Goal: Task Accomplishment & Management: Manage account settings

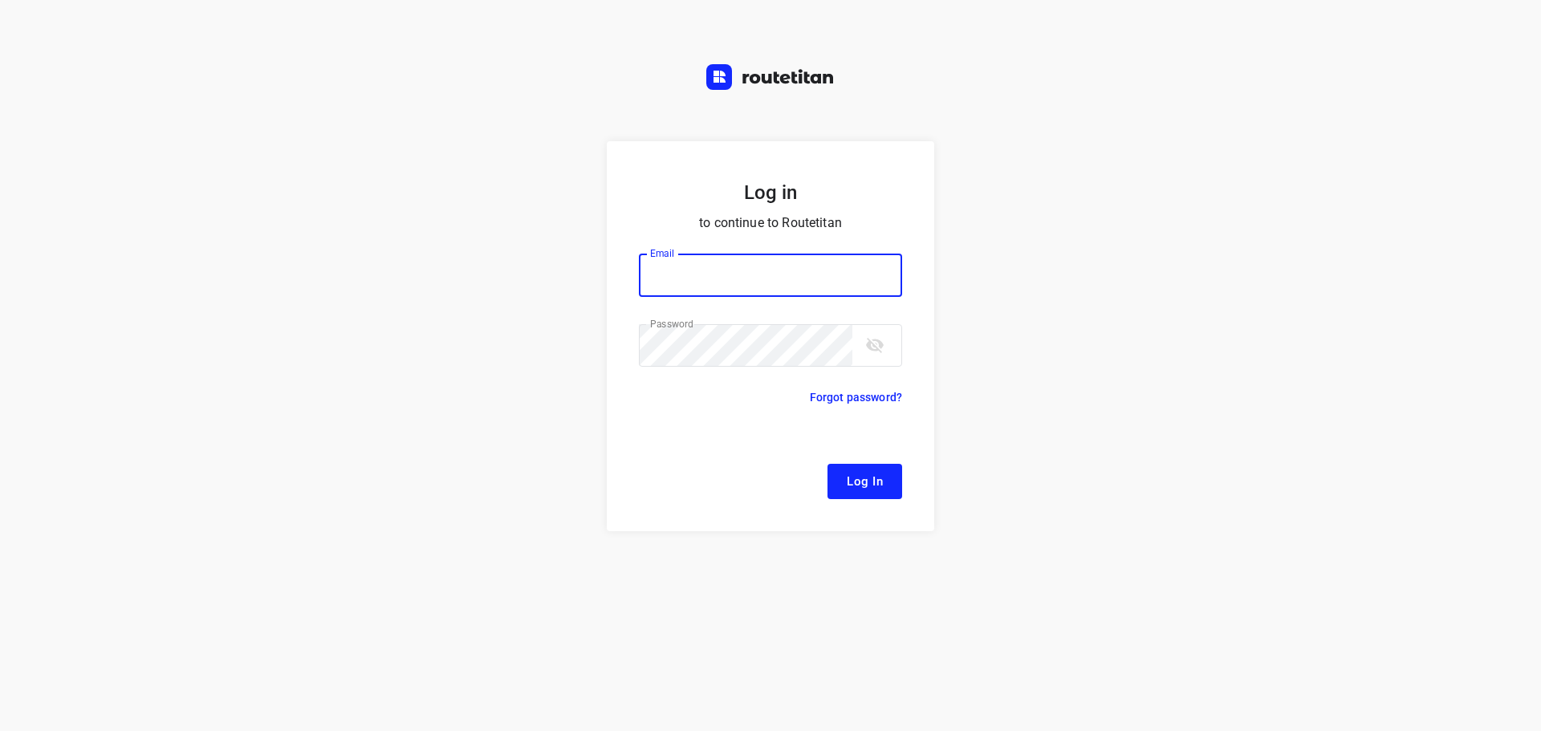
type input "remco@fruitopjewerk.nl"
click at [863, 489] on span "Log In" at bounding box center [864, 481] width 36 height 21
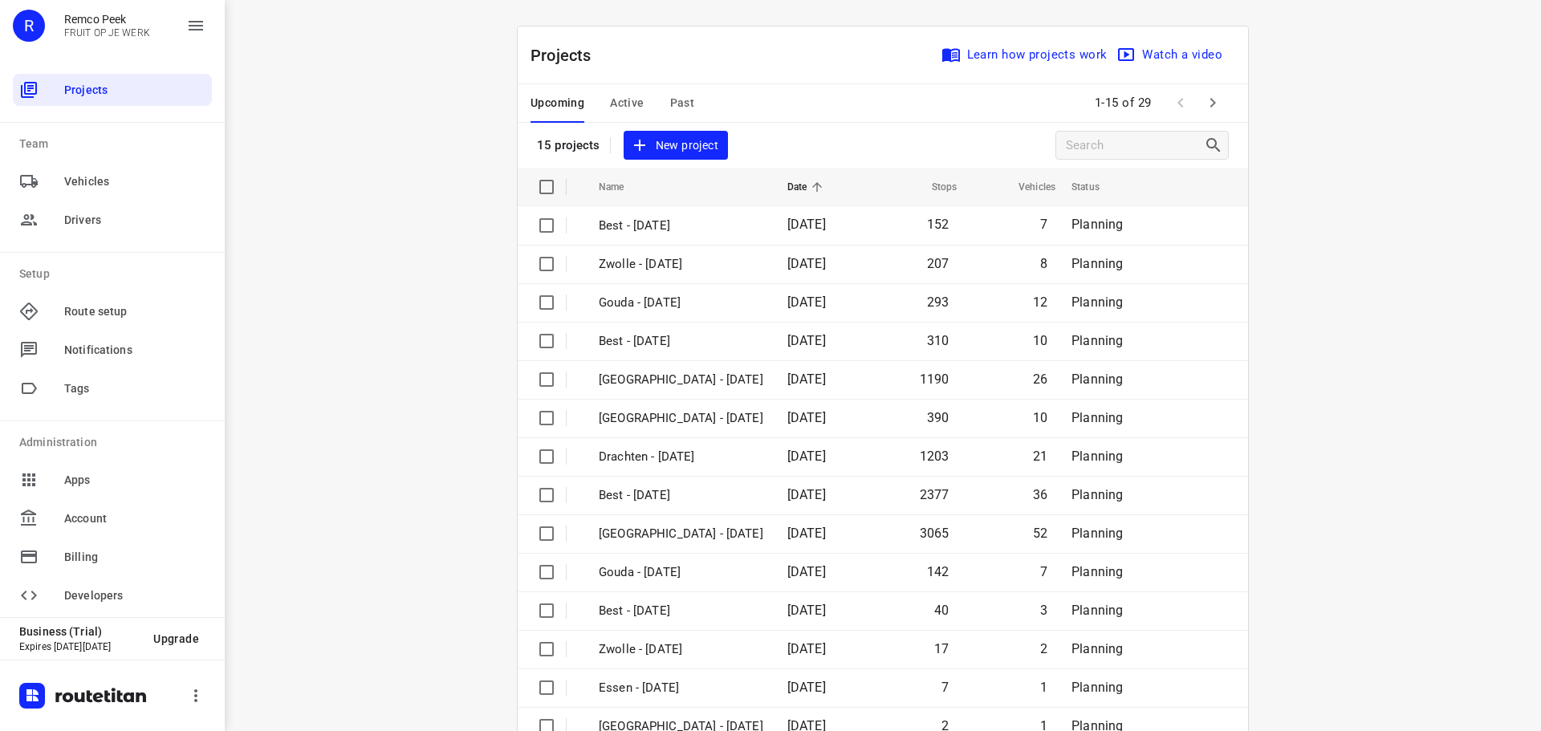
click at [408, 331] on div "i © 2025 Routetitan , © Stadia Maps , © OpenMapTiles © OpenStreetMap contributo…" at bounding box center [883, 365] width 1316 height 731
click at [451, 274] on div "i © 2025 Routetitan , © Stadia Maps , © OpenMapTiles © OpenStreetMap contributo…" at bounding box center [883, 365] width 1316 height 731
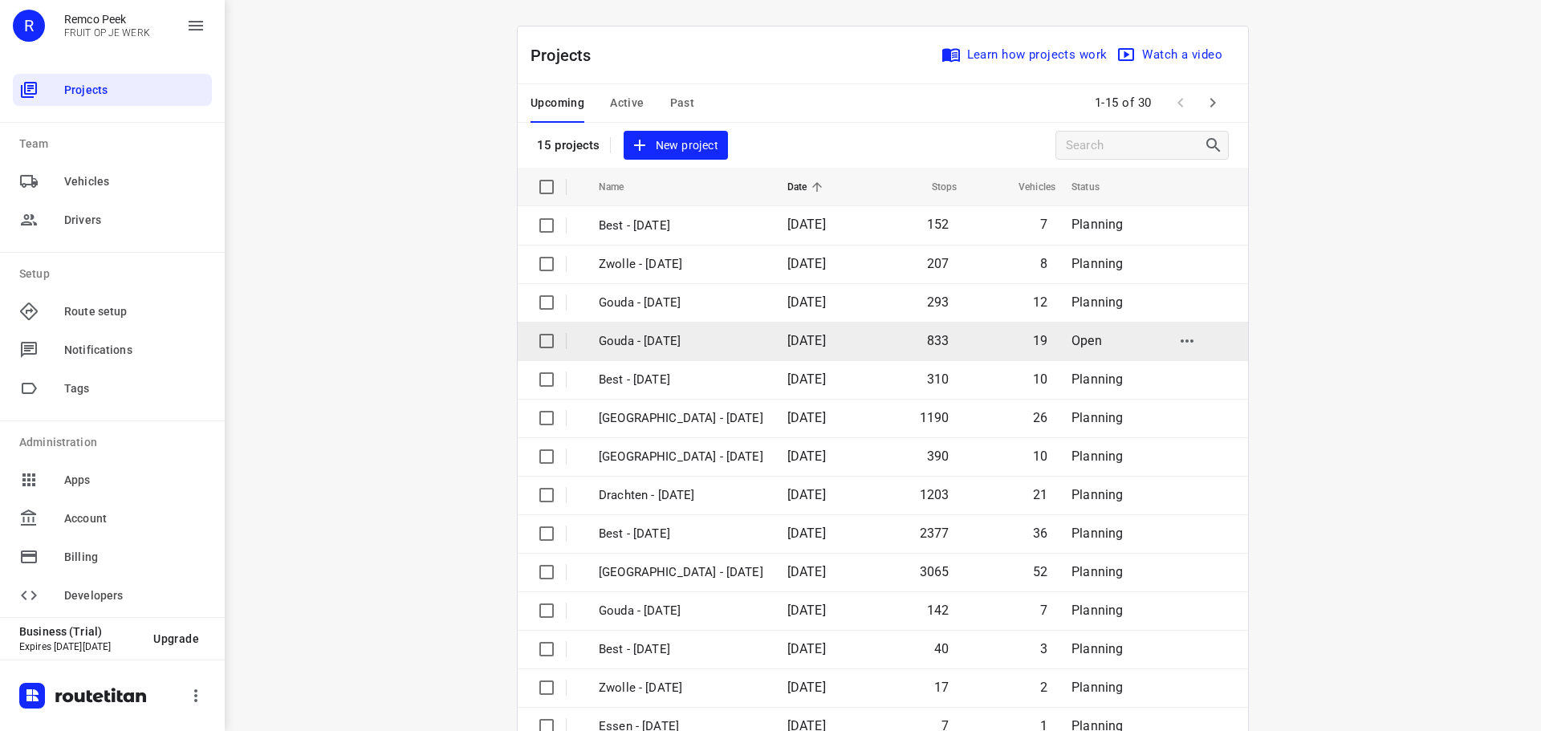
click at [649, 339] on p "Gouda - [DATE]" at bounding box center [681, 341] width 164 height 18
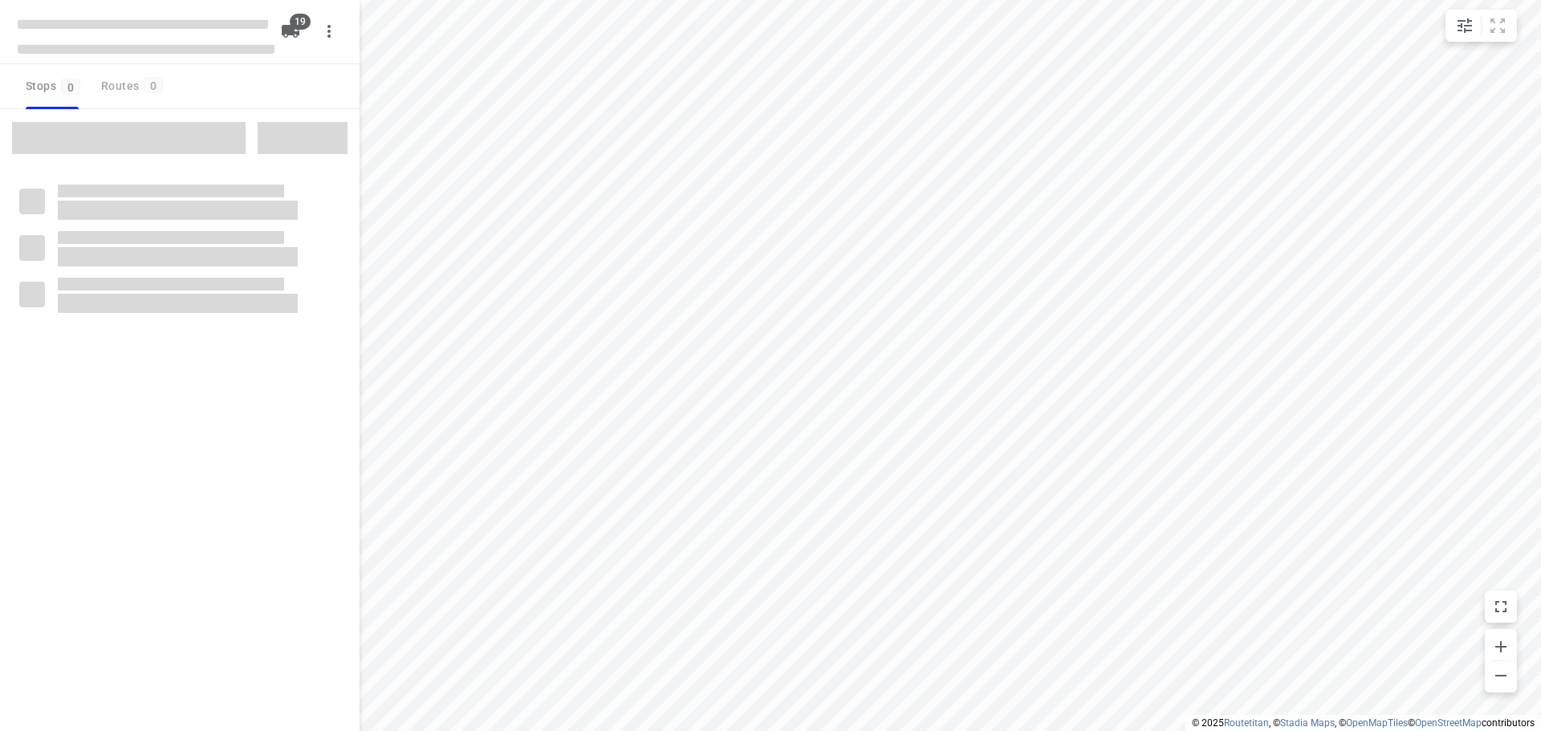
checkbox input "true"
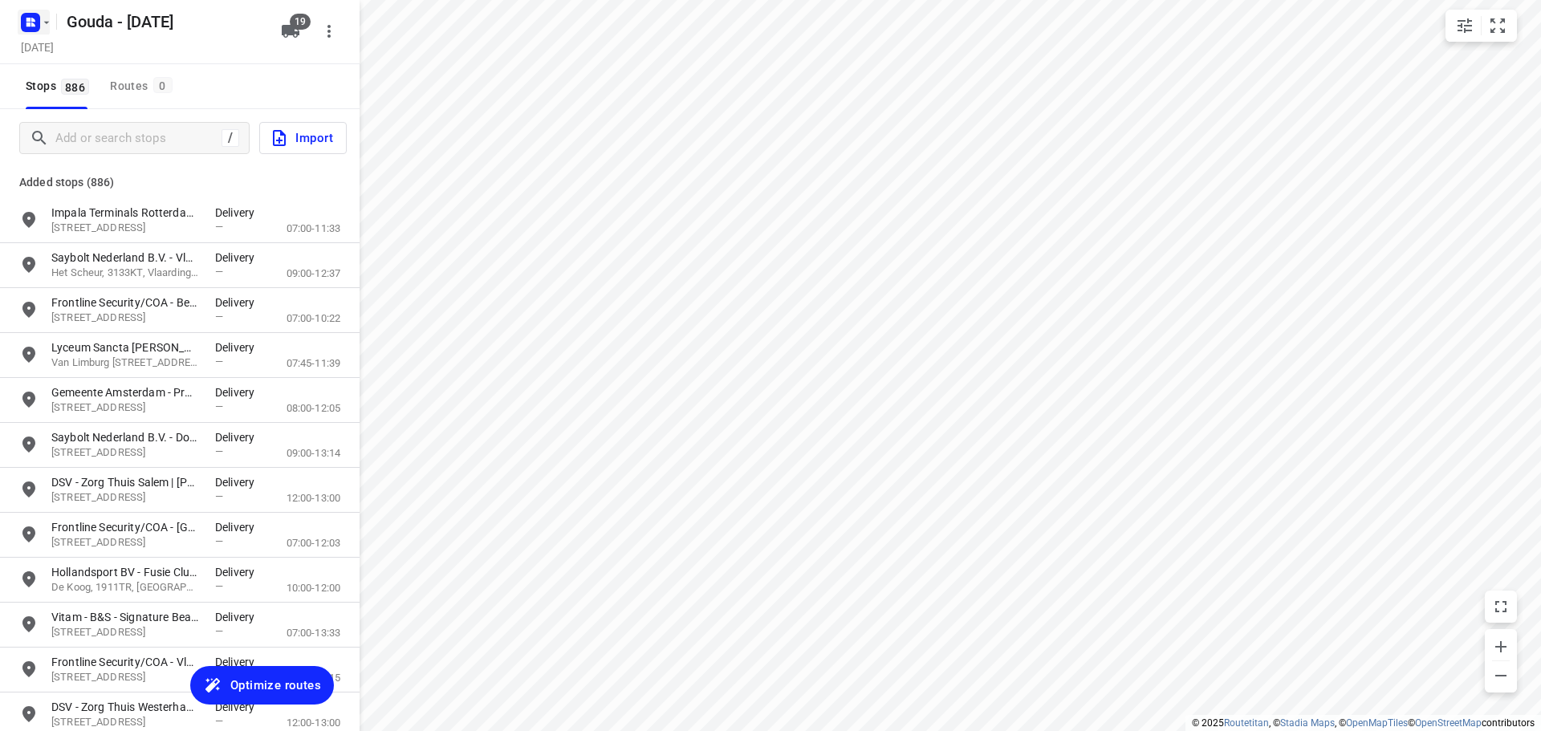
click at [48, 26] on icon "button" at bounding box center [46, 22] width 13 height 13
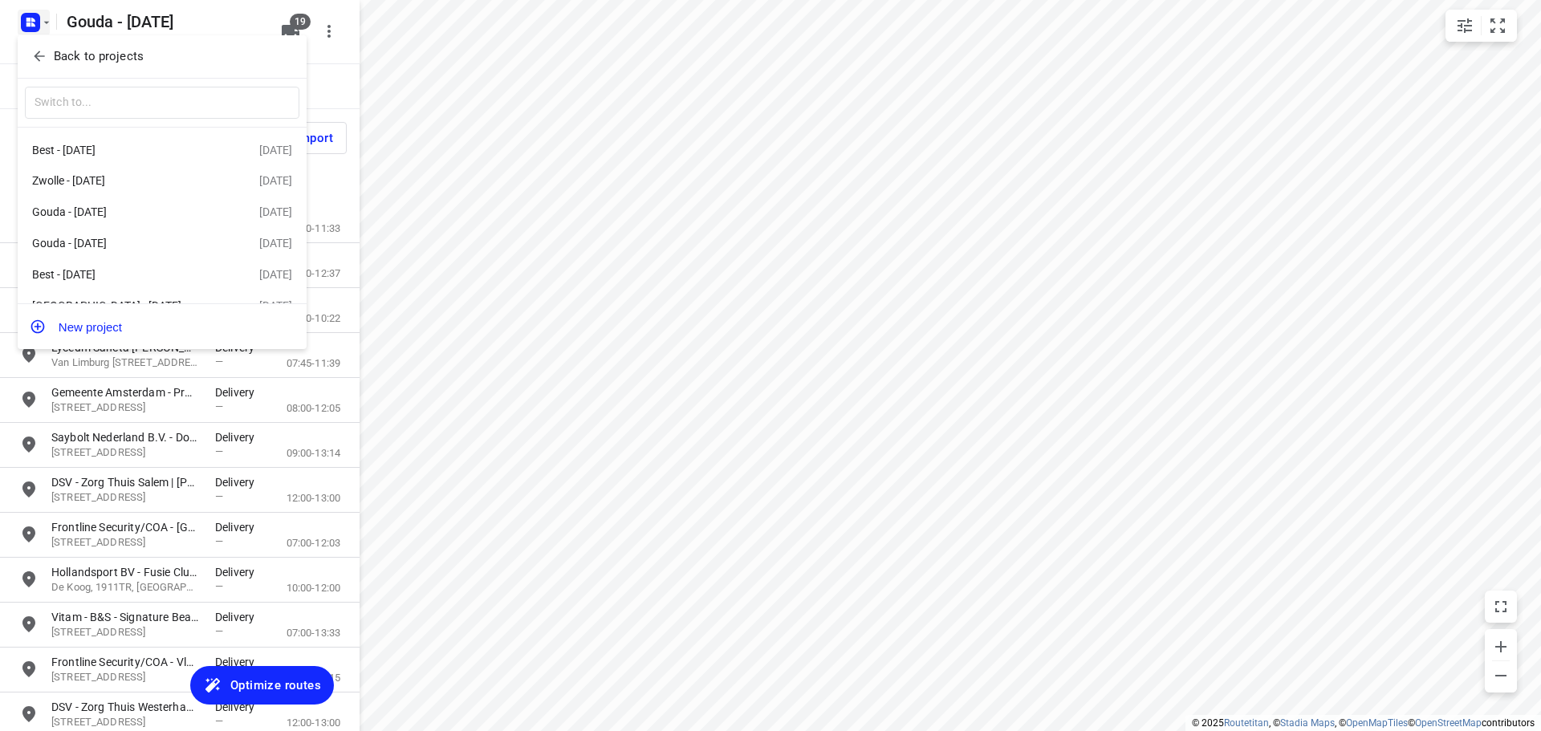
click at [41, 59] on icon "button" at bounding box center [39, 56] width 16 height 16
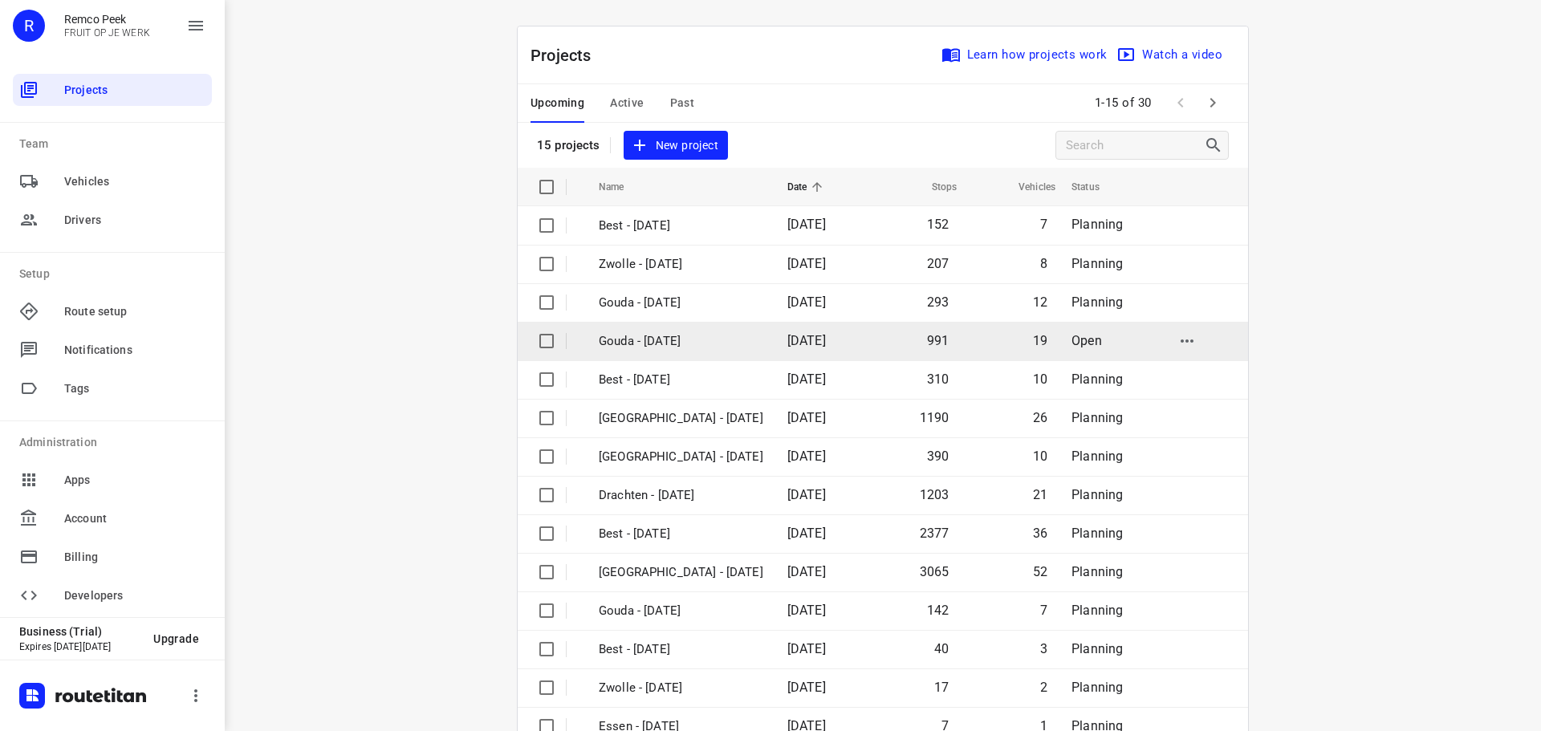
click at [543, 343] on input "checkbox" at bounding box center [546, 341] width 32 height 32
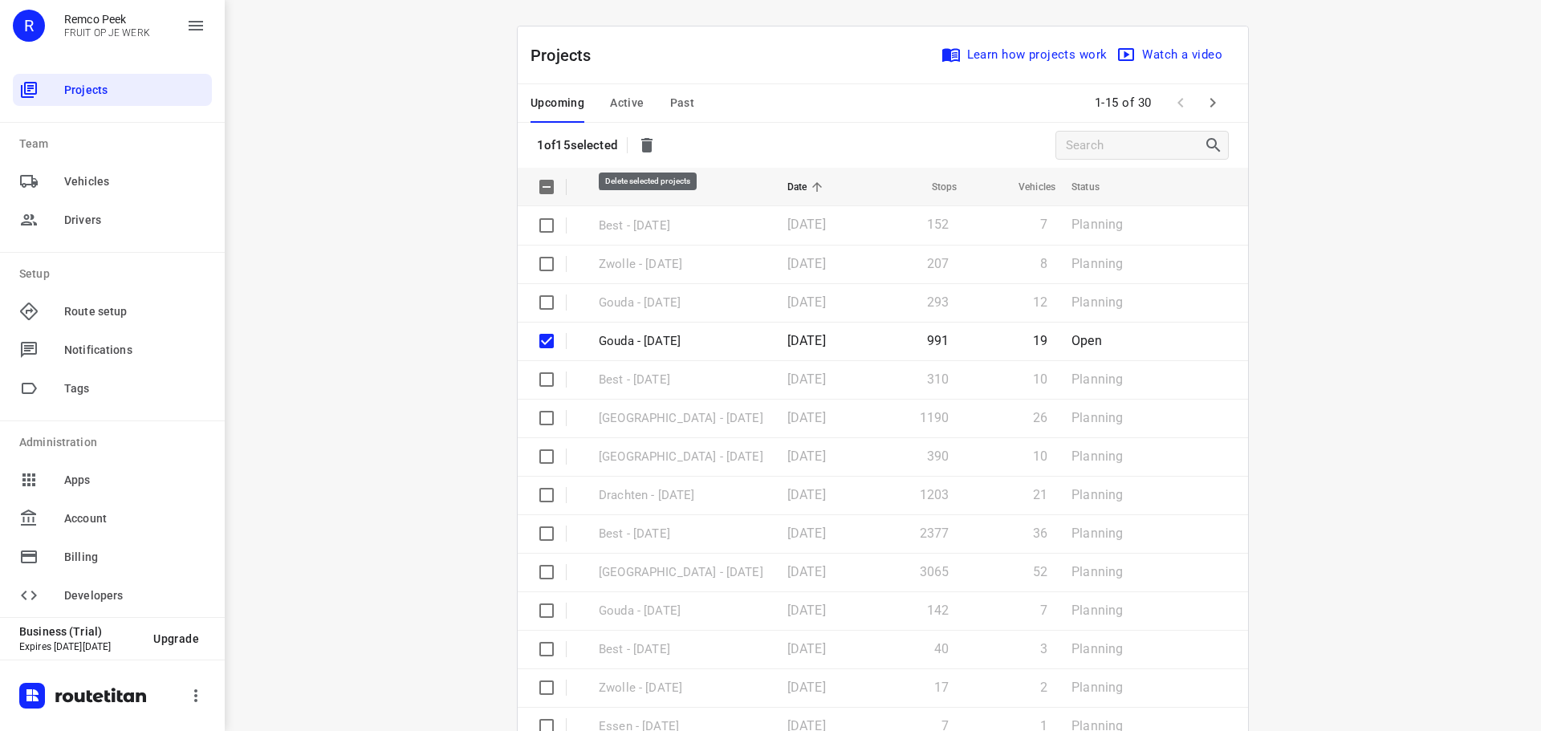
click at [647, 151] on icon "button" at bounding box center [646, 145] width 11 height 14
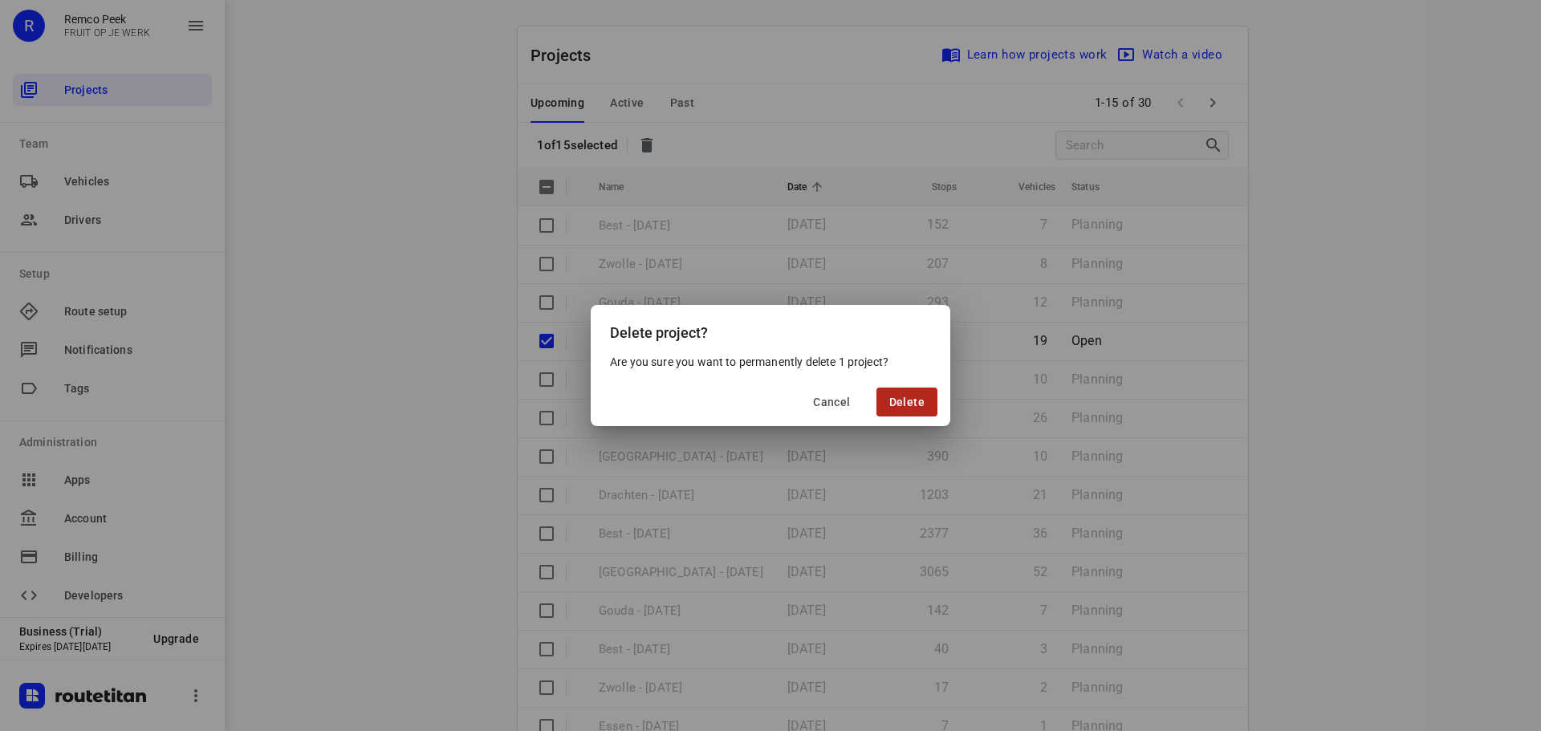
click at [911, 406] on span "Delete" at bounding box center [906, 402] width 35 height 13
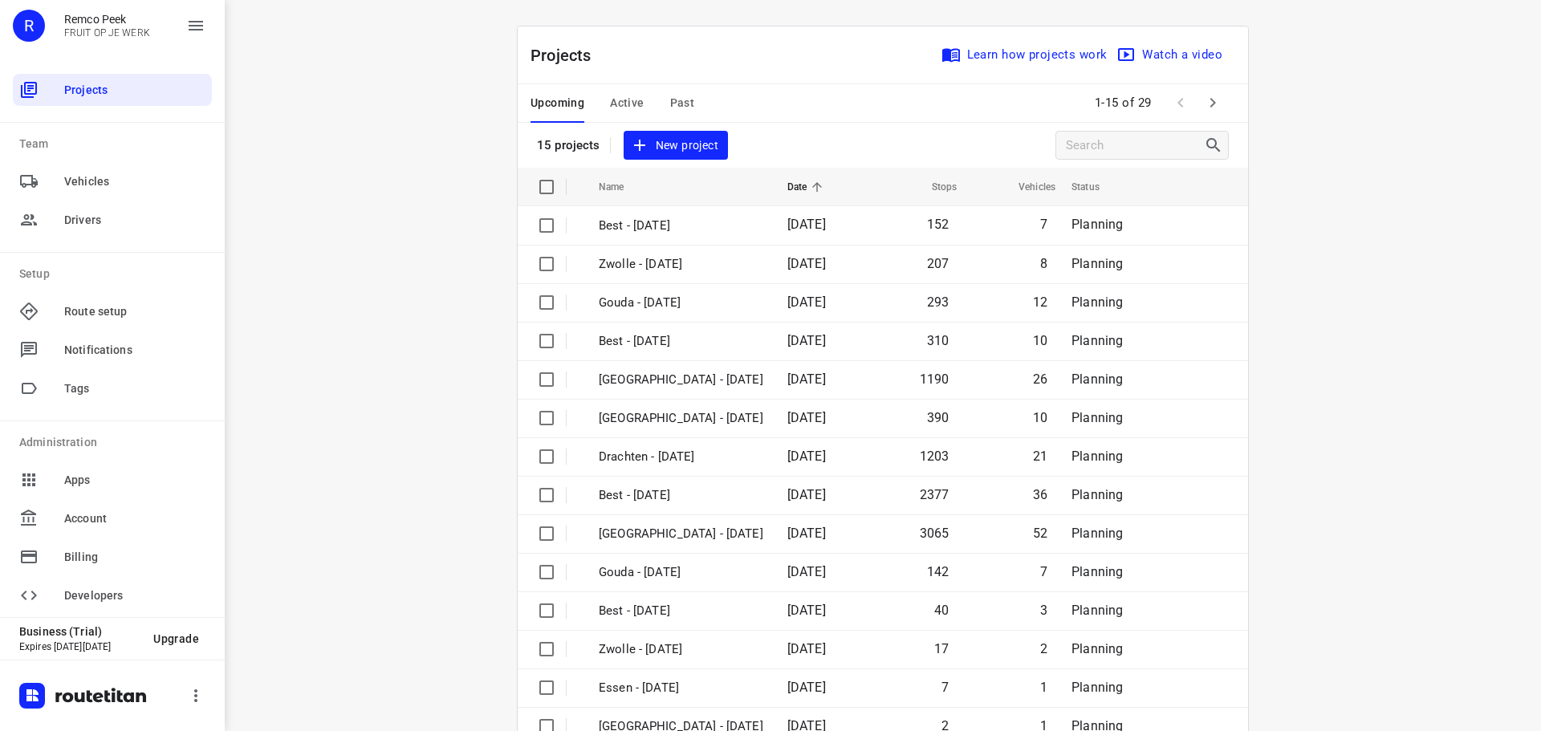
click at [401, 302] on div "i © 2025 Routetitan , © Stadia Maps , © OpenMapTiles © OpenStreetMap contributo…" at bounding box center [883, 365] width 1316 height 731
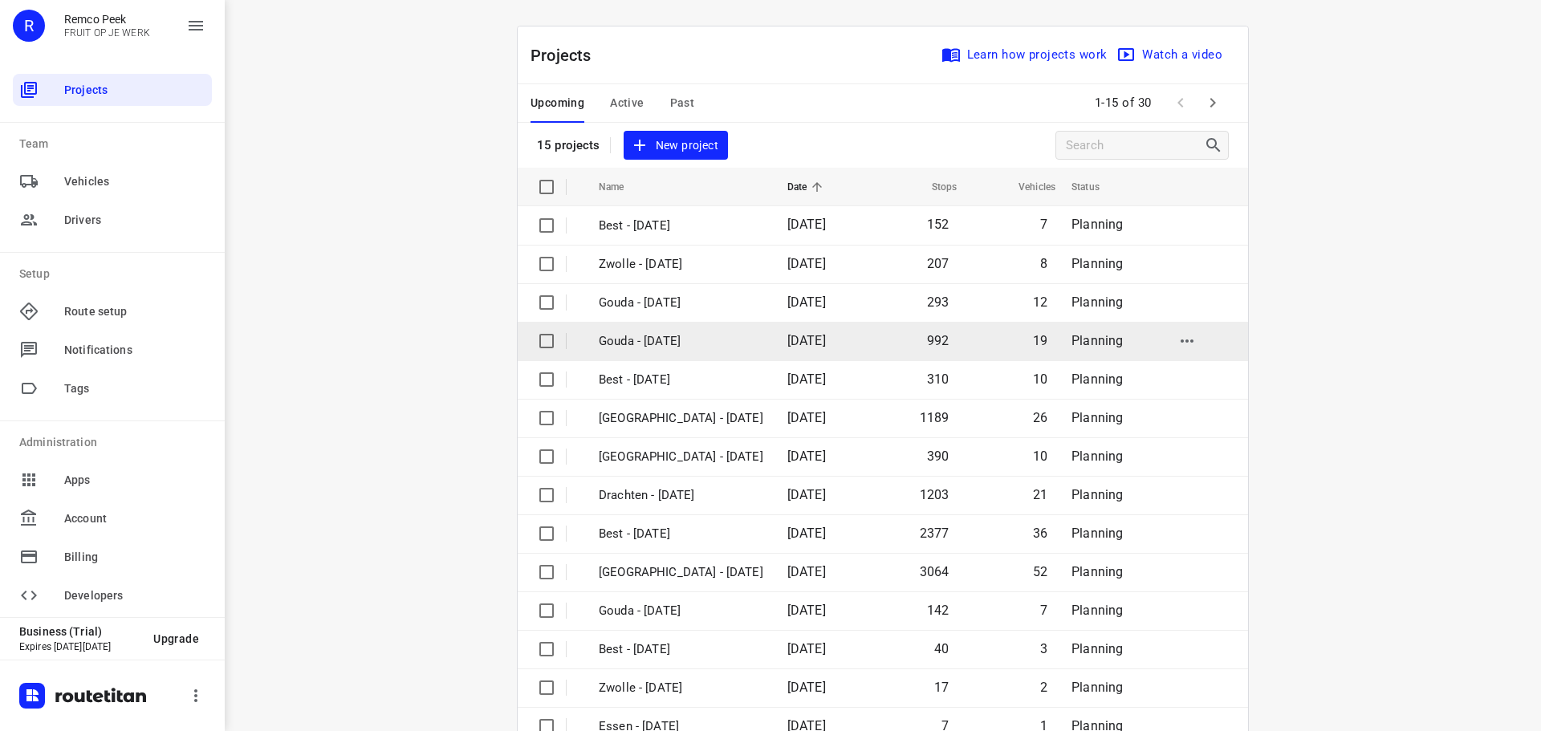
click at [664, 343] on p "Gouda - [DATE]" at bounding box center [681, 341] width 164 height 18
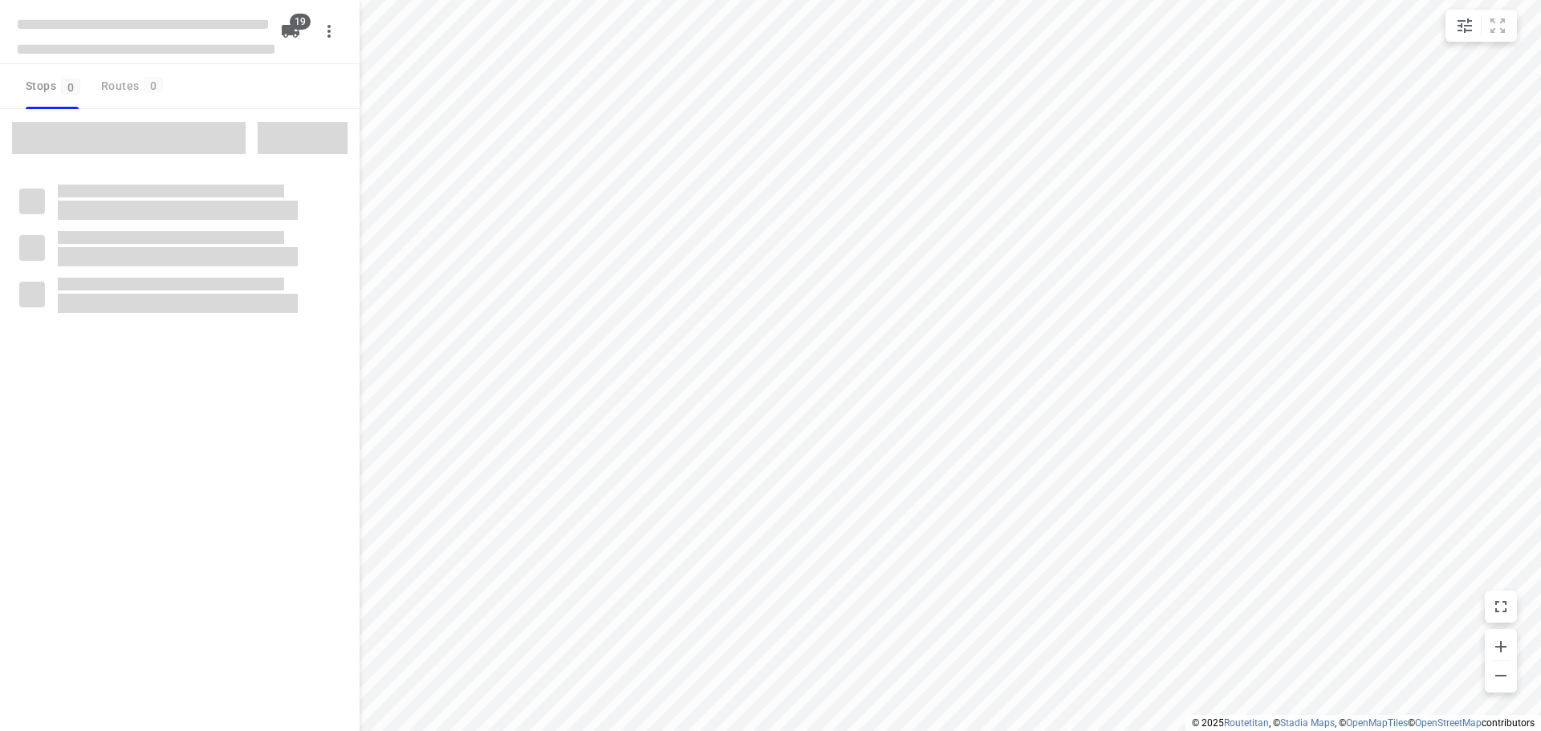
checkbox input "true"
